Goal: Check status: Check status

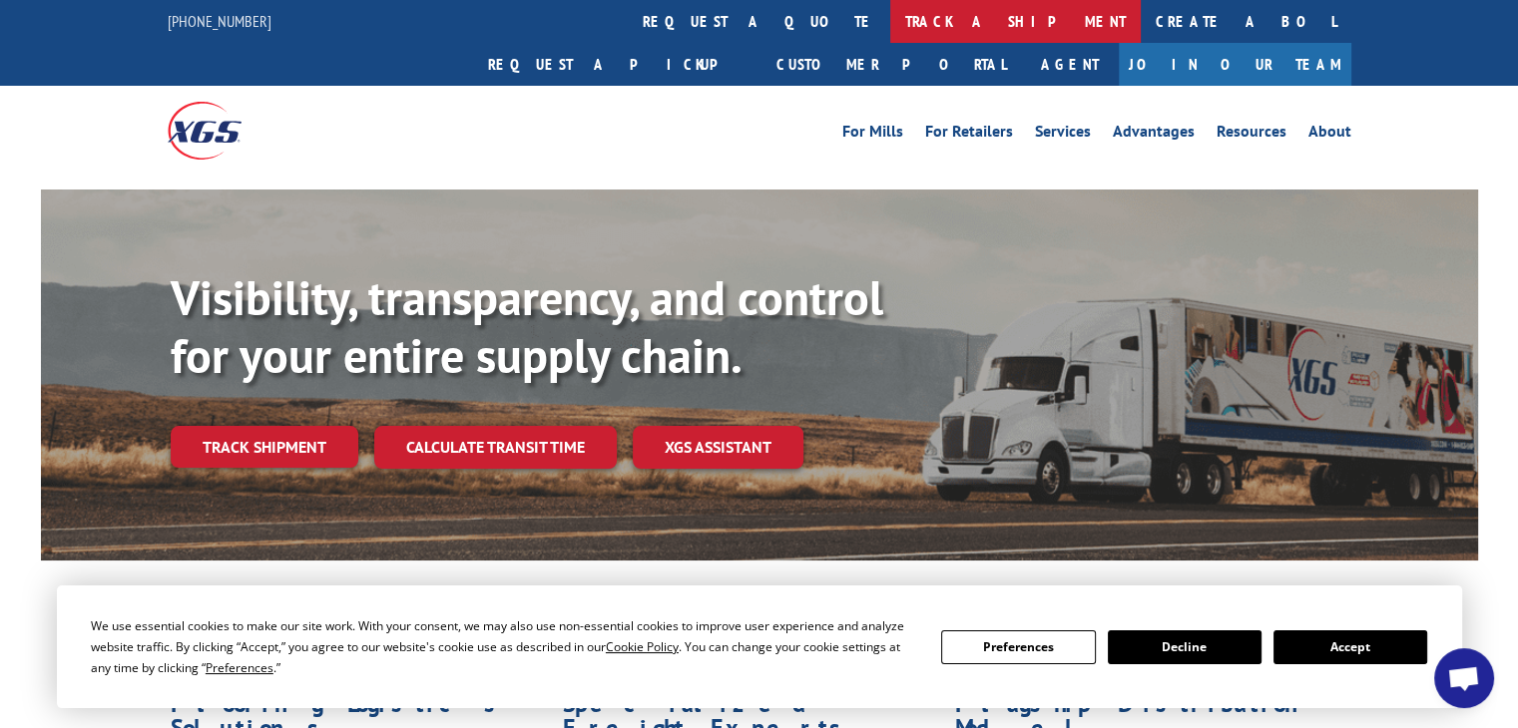
click at [890, 23] on link "track a shipment" at bounding box center [1015, 21] width 250 height 43
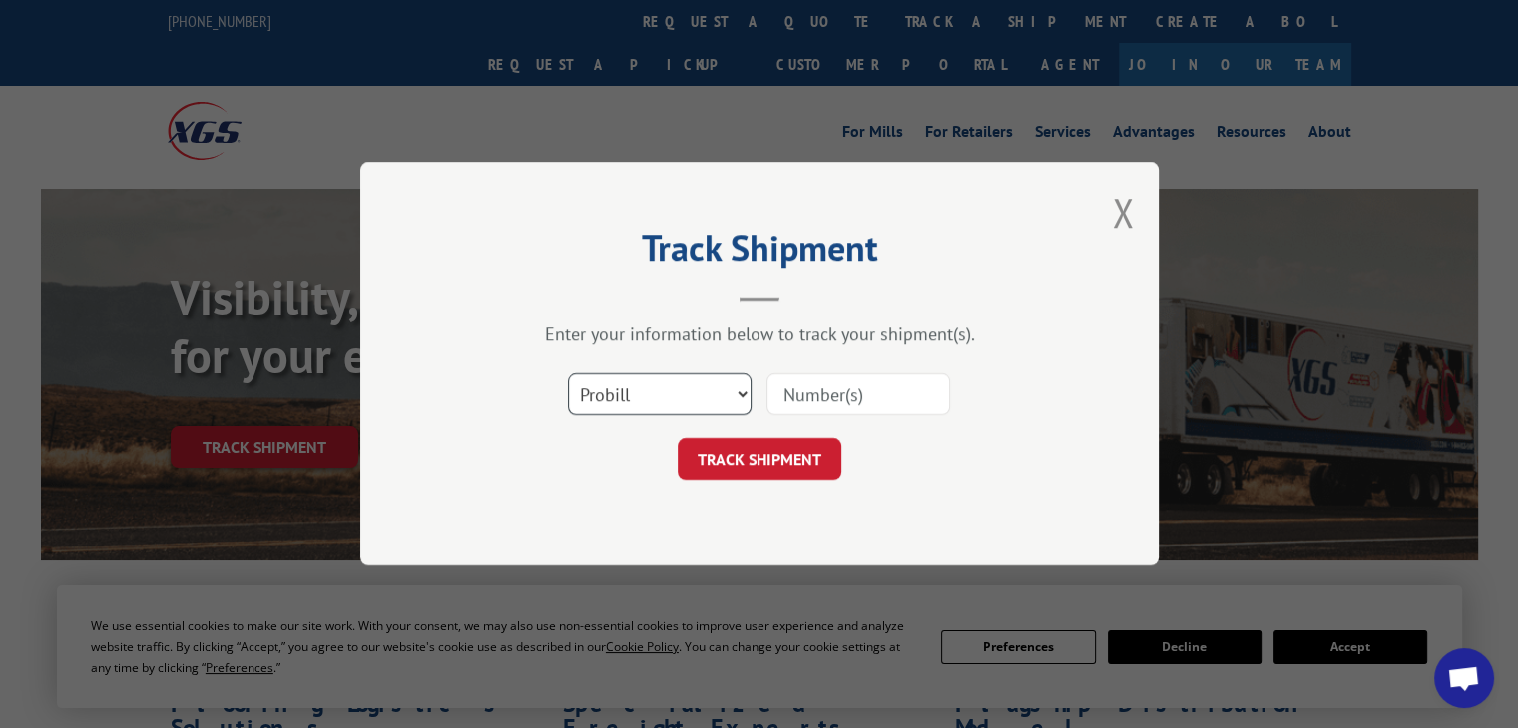
click at [687, 394] on select "Select category... Probill BOL PO" at bounding box center [660, 395] width 184 height 42
select select "po"
click at [568, 374] on select "Select category... Probill BOL PO" at bounding box center [660, 395] width 184 height 42
click at [798, 387] on input at bounding box center [858, 395] width 184 height 42
paste input "83530638"
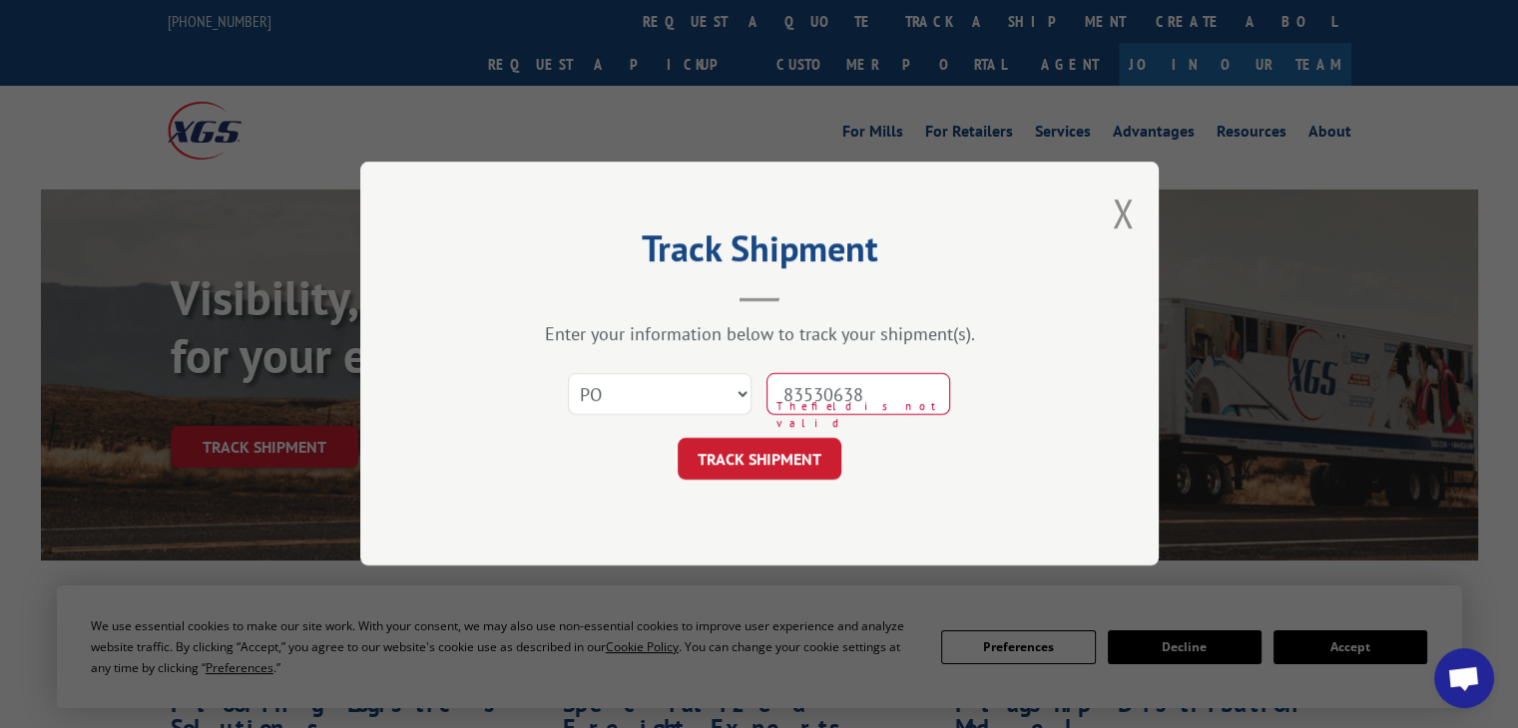
click at [815, 390] on input "83530638" at bounding box center [858, 395] width 184 height 42
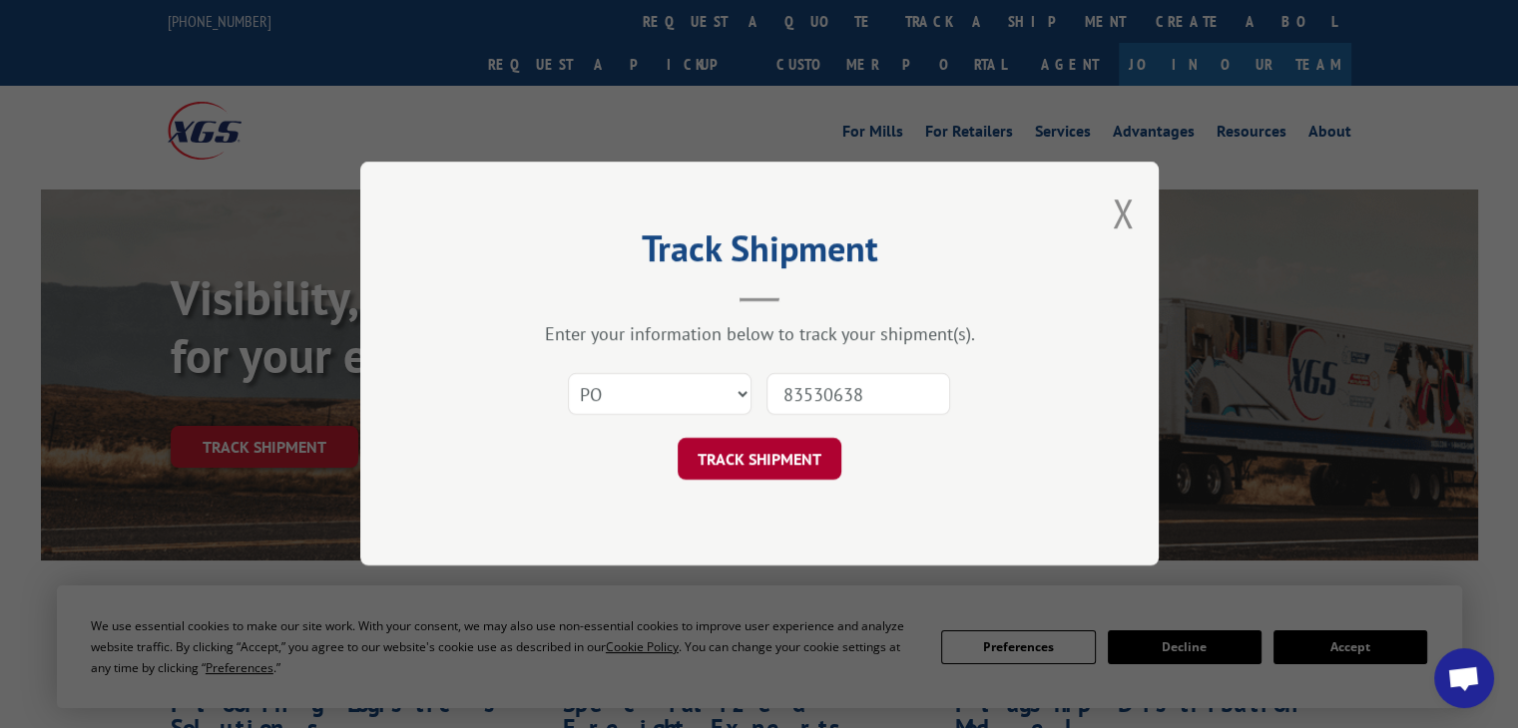
type input "83530638"
click at [797, 457] on button "TRACK SHIPMENT" at bounding box center [760, 460] width 164 height 42
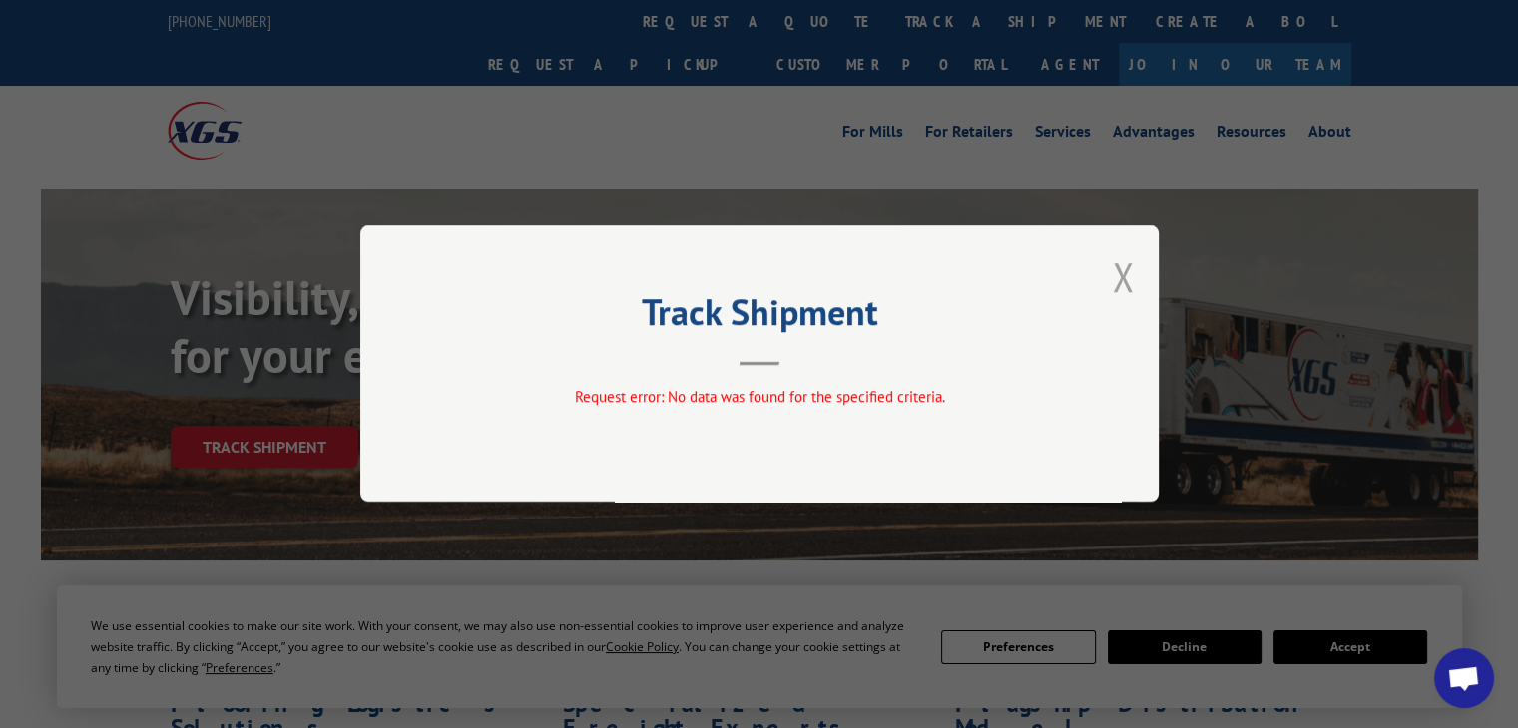
click at [1125, 277] on button "Close modal" at bounding box center [1123, 276] width 22 height 53
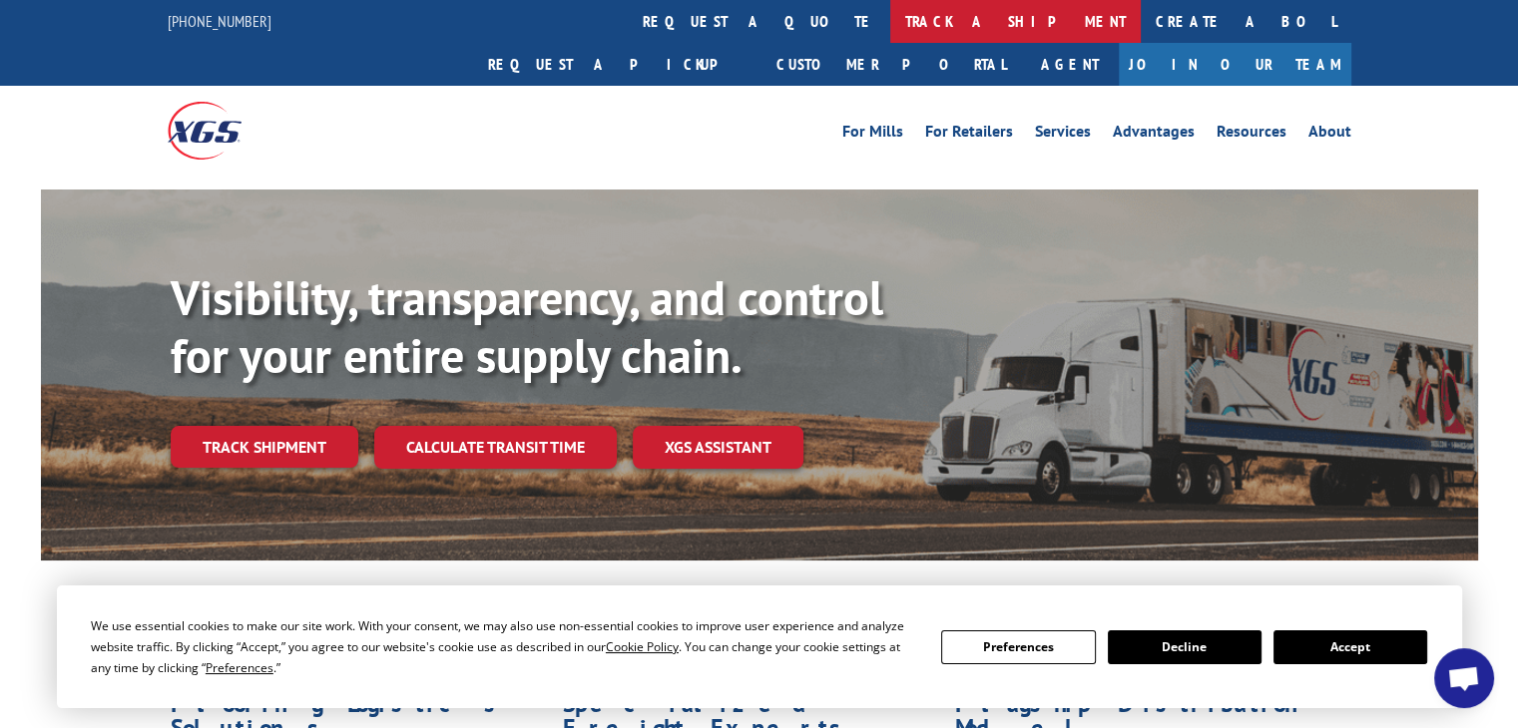
click at [890, 29] on link "track a shipment" at bounding box center [1015, 21] width 250 height 43
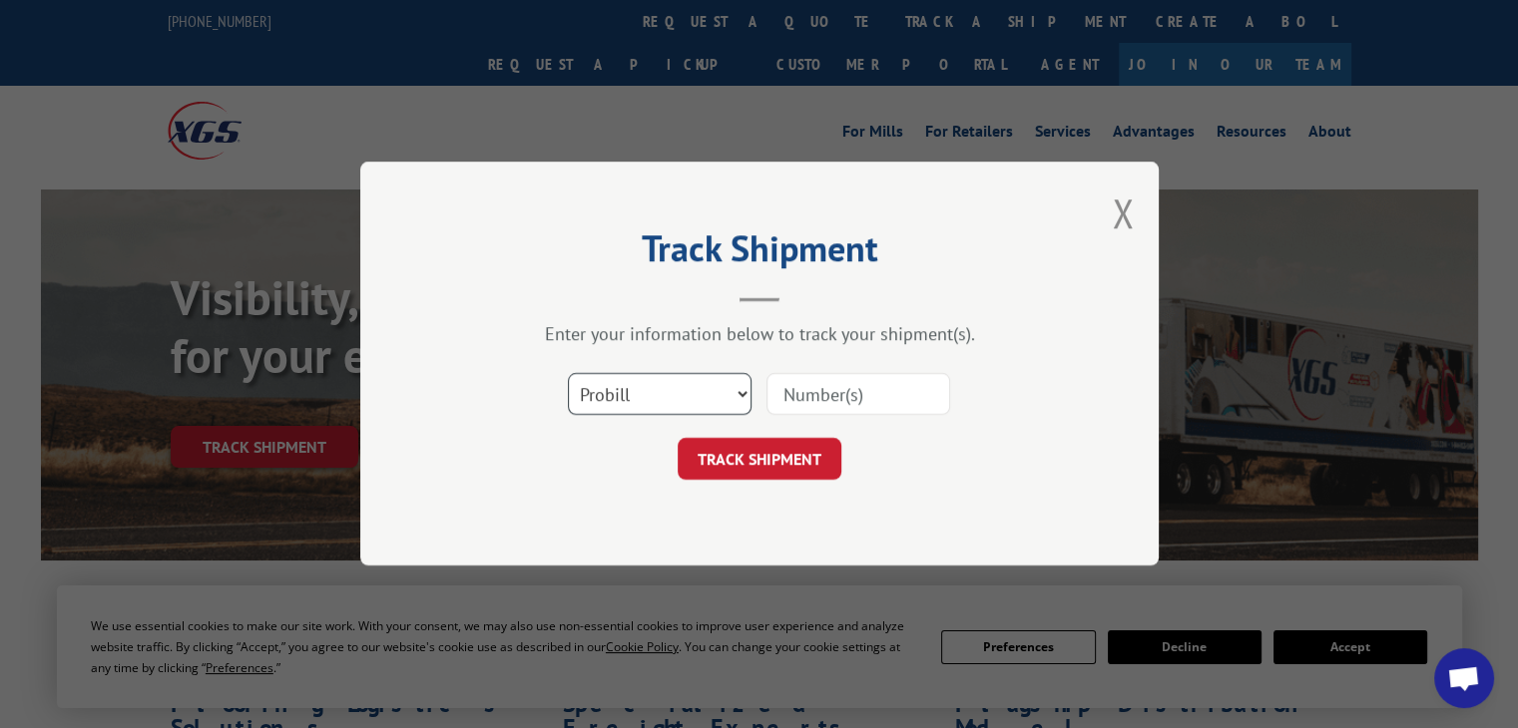
click at [627, 387] on select "Select category... Probill BOL PO" at bounding box center [660, 395] width 184 height 42
select select "po"
click at [568, 374] on select "Select category... Probill BOL PO" at bounding box center [660, 395] width 184 height 42
click at [825, 392] on input at bounding box center [858, 395] width 184 height 42
paste input "83530638"
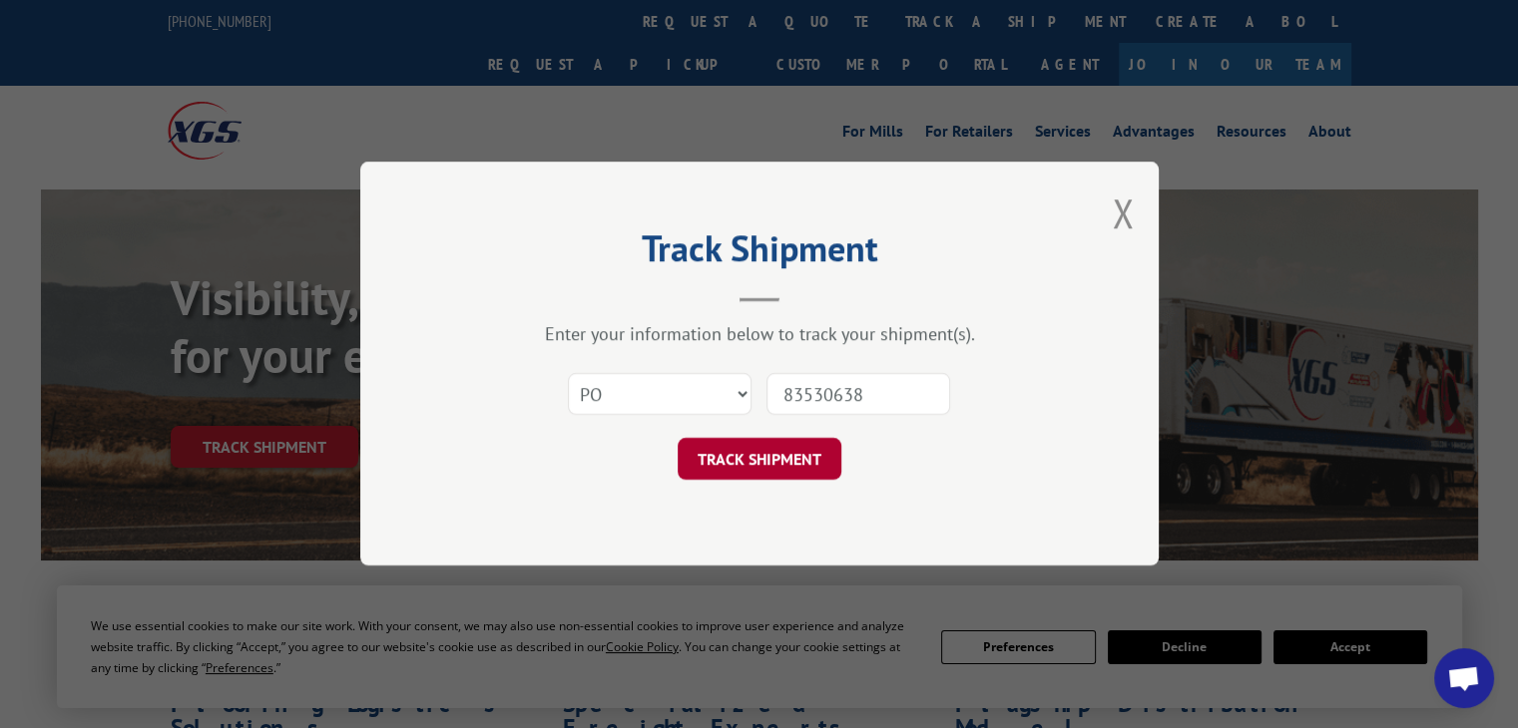
type input "83530638"
drag, startPoint x: 778, startPoint y: 443, endPoint x: 773, endPoint y: 466, distance: 23.5
click at [778, 444] on button "TRACK SHIPMENT" at bounding box center [760, 460] width 164 height 42
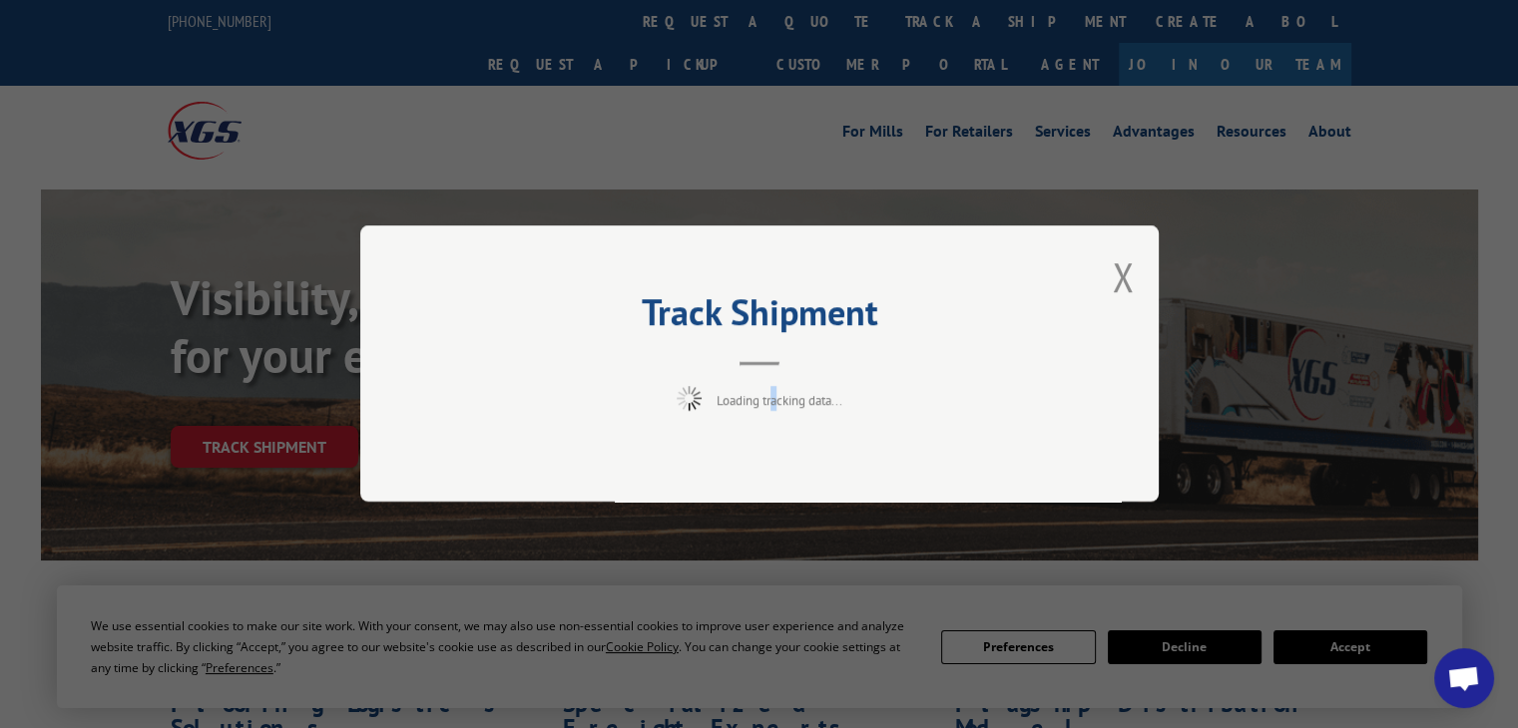
click at [771, 468] on div "Track Shipment Loading tracking data..." at bounding box center [759, 364] width 798 height 276
click at [981, 183] on div "Track Shipment Loading tracking data..." at bounding box center [759, 364] width 1518 height 728
click at [952, 288] on div "Track Shipment Loading tracking data..." at bounding box center [759, 364] width 798 height 276
click at [1123, 264] on button "Close modal" at bounding box center [1123, 276] width 22 height 53
click at [1119, 283] on div "Visibility, transparency, and control for your entire supply chain. Track shipm…" at bounding box center [824, 408] width 1307 height 278
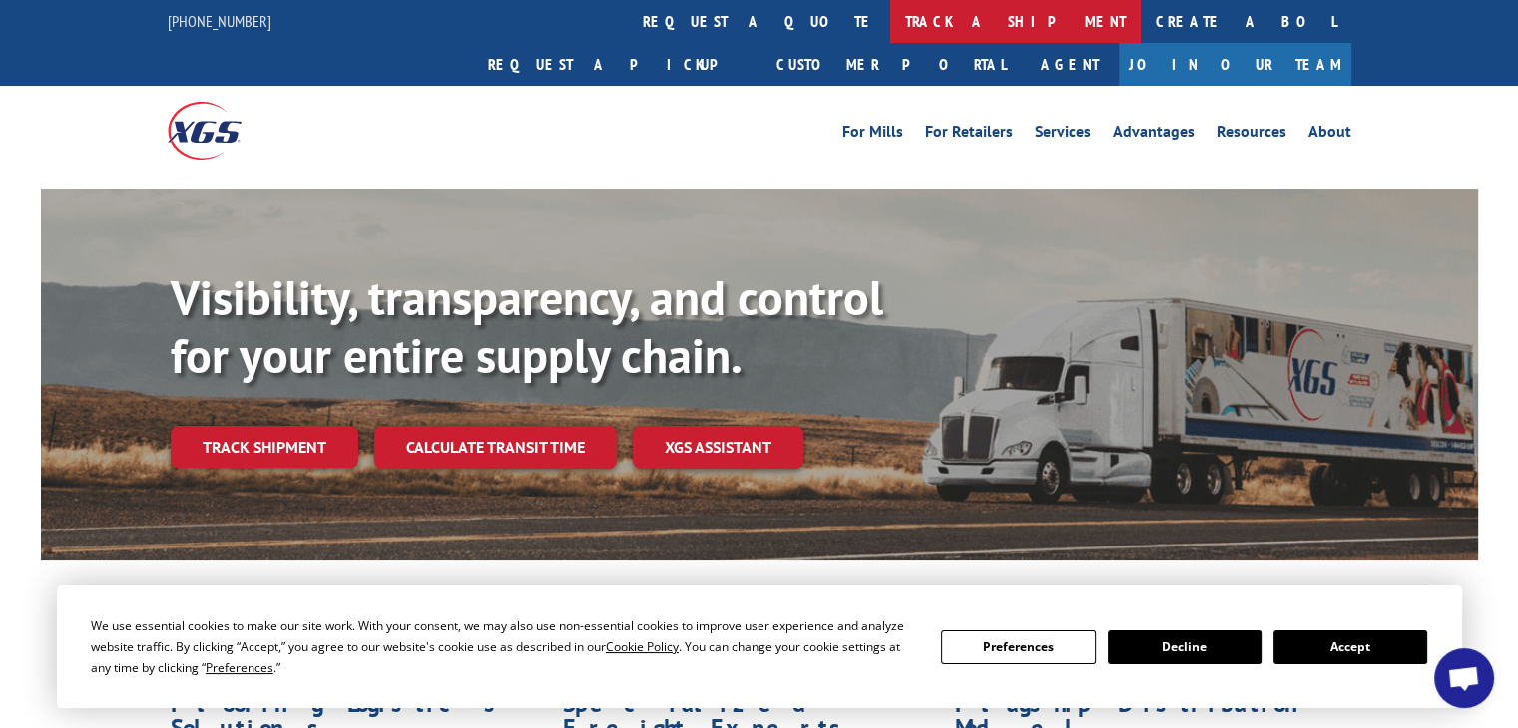
click at [890, 24] on link "track a shipment" at bounding box center [1015, 21] width 250 height 43
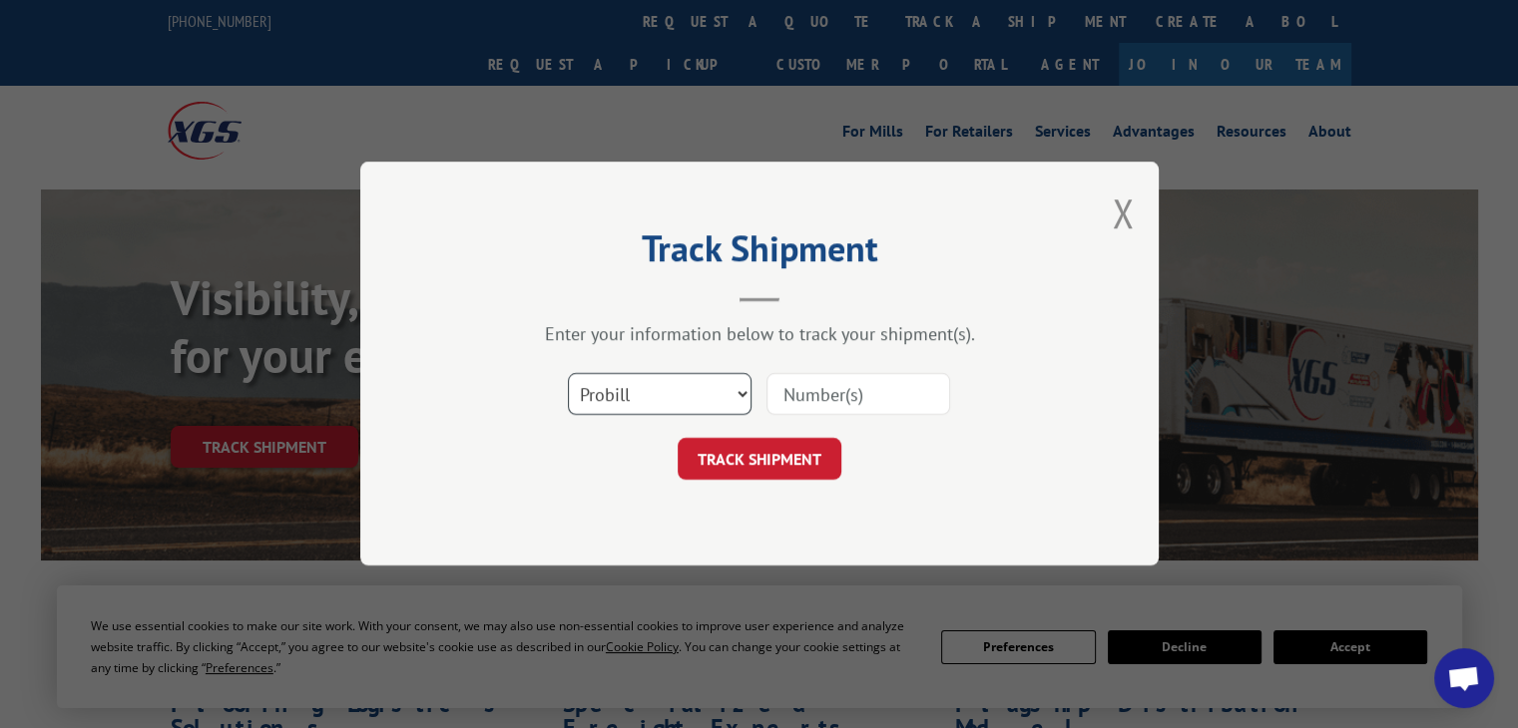
click at [683, 408] on select "Select category... Probill BOL PO" at bounding box center [660, 395] width 184 height 42
select select "po"
click at [568, 374] on select "Select category... Probill BOL PO" at bounding box center [660, 395] width 184 height 42
click at [798, 405] on input at bounding box center [858, 395] width 184 height 42
paste input "83530638"
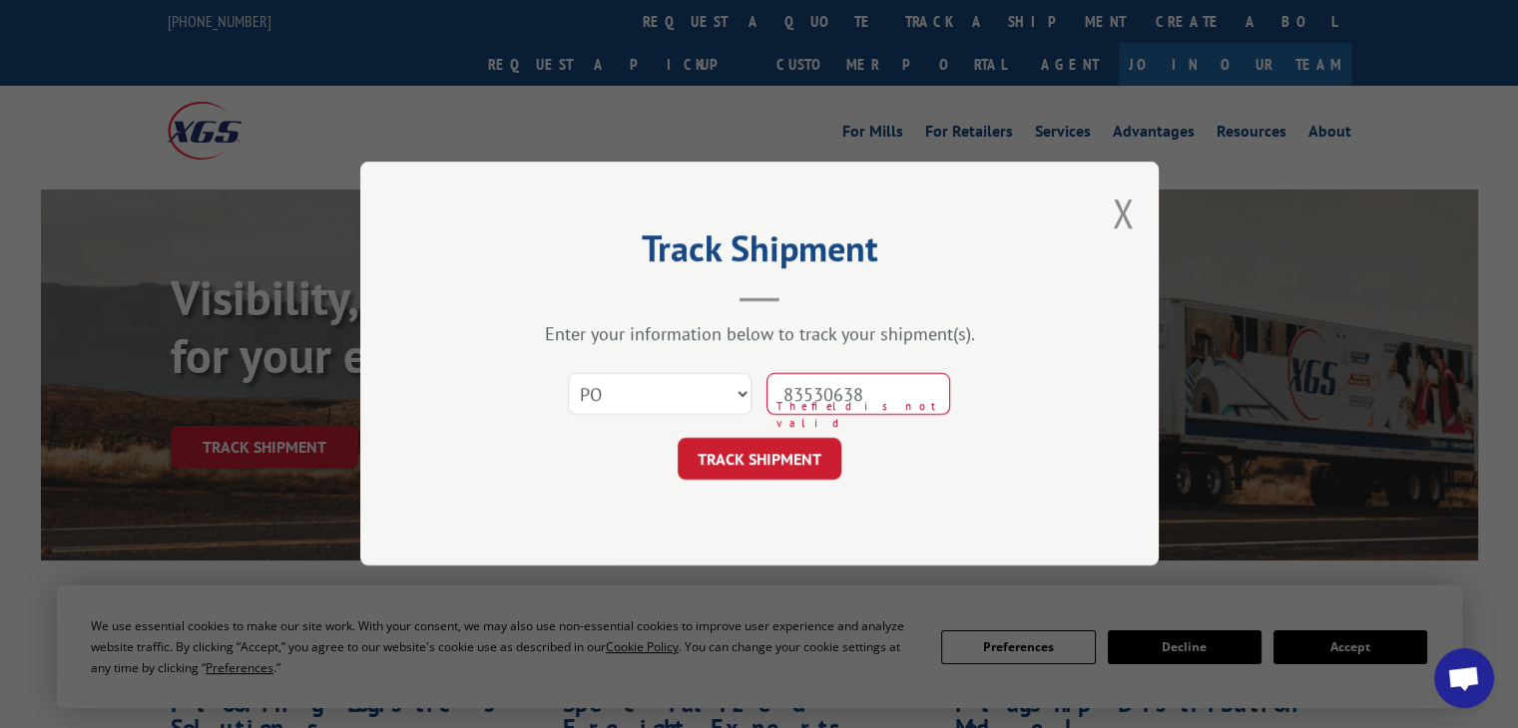
click at [822, 387] on input "83530638" at bounding box center [858, 395] width 184 height 42
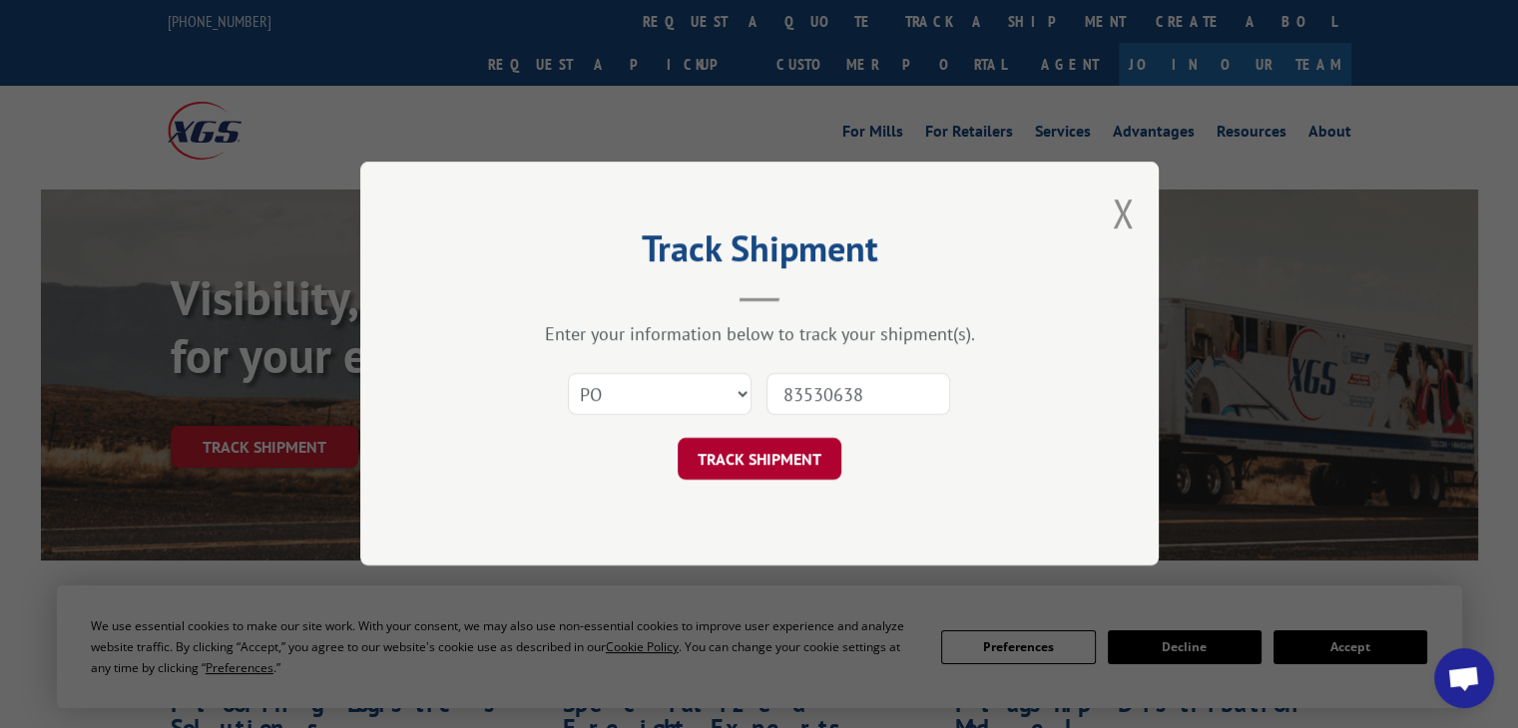
type input "83530638"
click at [767, 456] on button "TRACK SHIPMENT" at bounding box center [760, 460] width 164 height 42
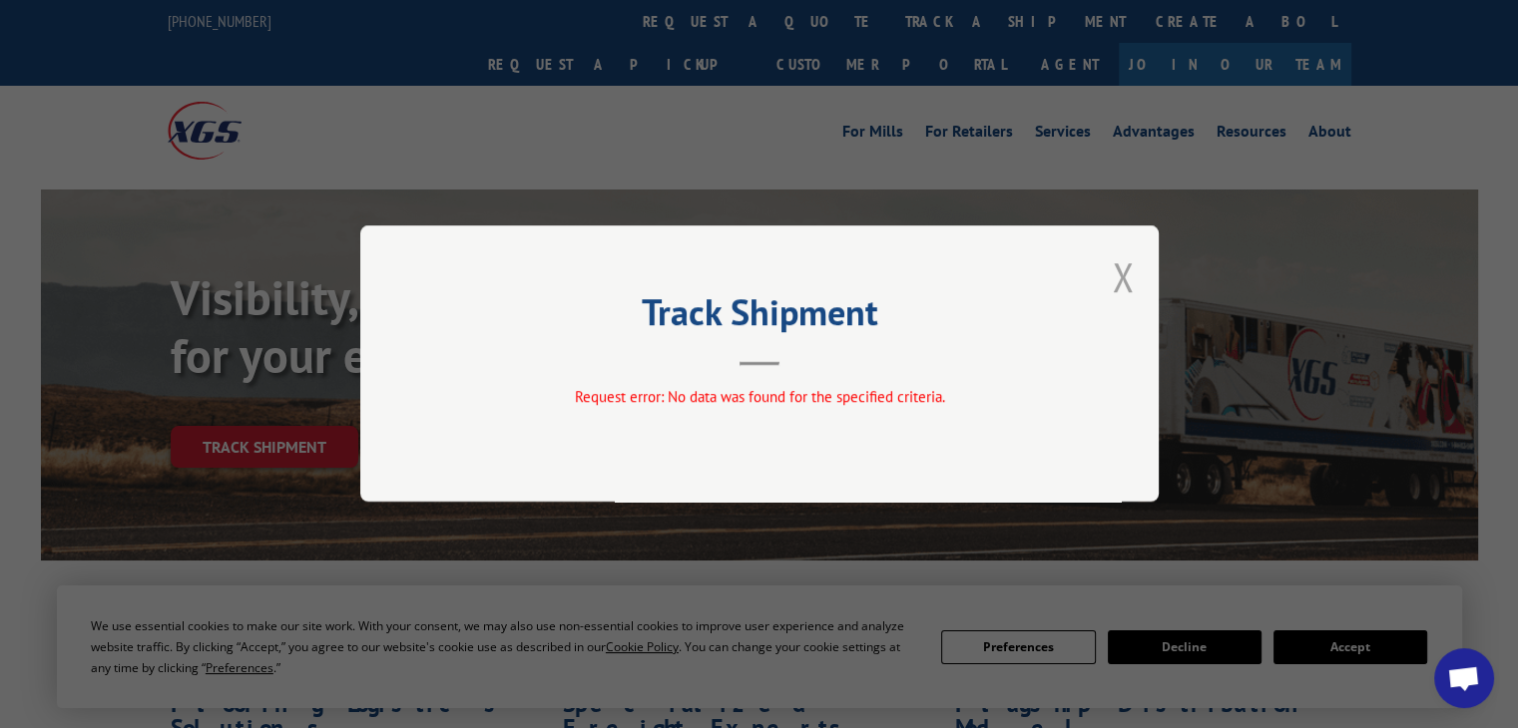
click at [1122, 277] on button "Close modal" at bounding box center [1123, 276] width 22 height 53
